Goal: Navigation & Orientation: Find specific page/section

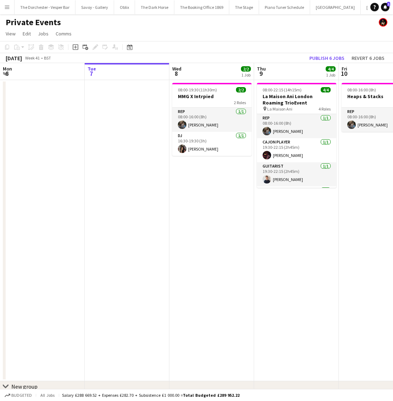
scroll to position [23, 0]
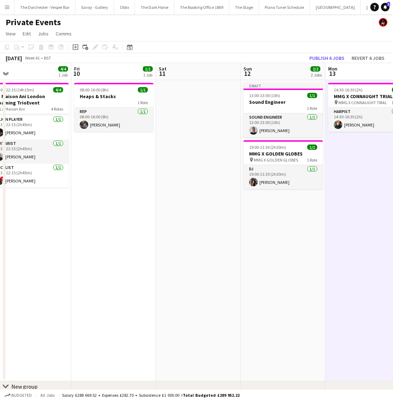
click at [7, 6] on app-icon "Menu" at bounding box center [7, 7] width 6 height 6
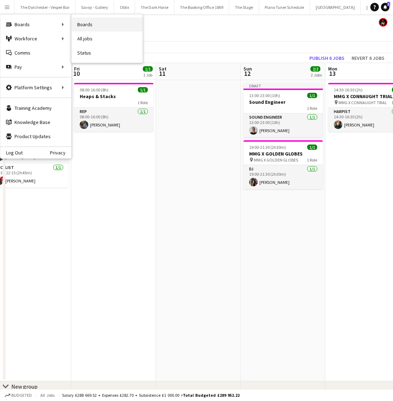
click at [88, 21] on link "Boards" at bounding box center [107, 24] width 71 height 14
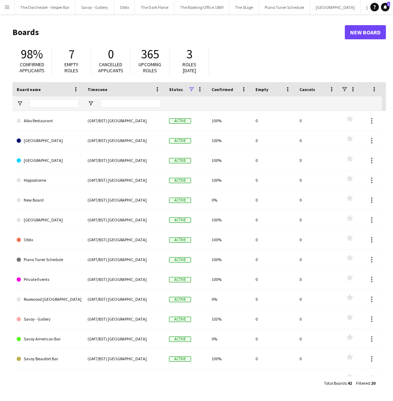
scroll to position [9, 0]
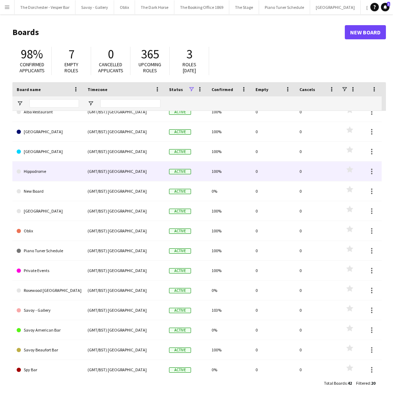
click at [57, 170] on link "Hippodrome" at bounding box center [48, 172] width 62 height 20
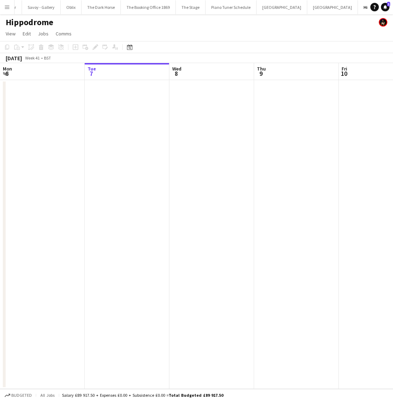
scroll to position [0, 56]
click at [6, 4] on button "Menu" at bounding box center [7, 7] width 14 height 14
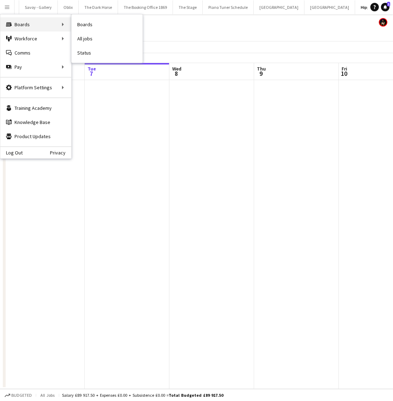
click at [33, 22] on div "Boards Boards" at bounding box center [35, 24] width 71 height 14
click at [89, 23] on link "Boards" at bounding box center [107, 24] width 71 height 14
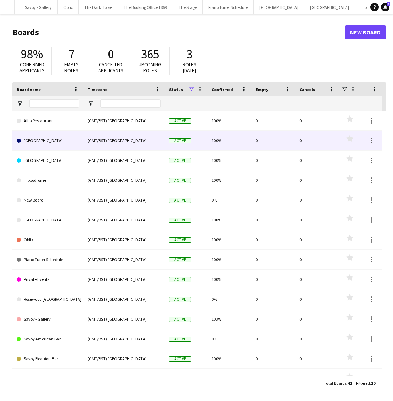
click at [71, 126] on link "Alba Restaurant" at bounding box center [48, 121] width 62 height 20
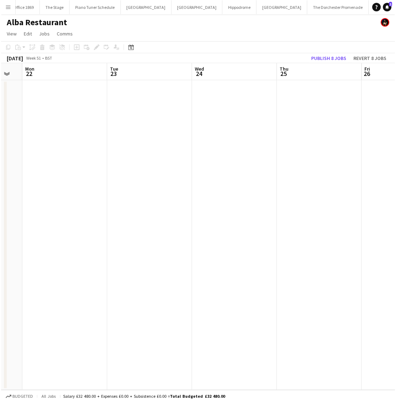
scroll to position [0, 233]
